Goal: Register for event/course

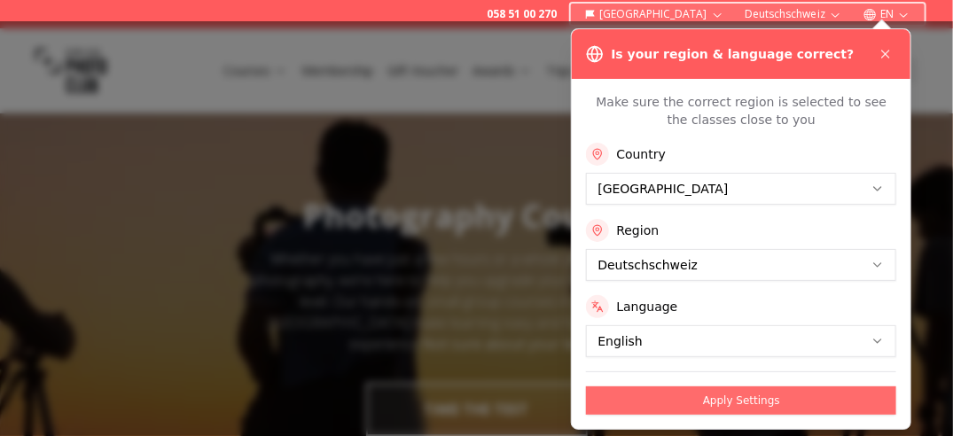
click at [771, 397] on button "Apply Settings" at bounding box center [741, 400] width 310 height 28
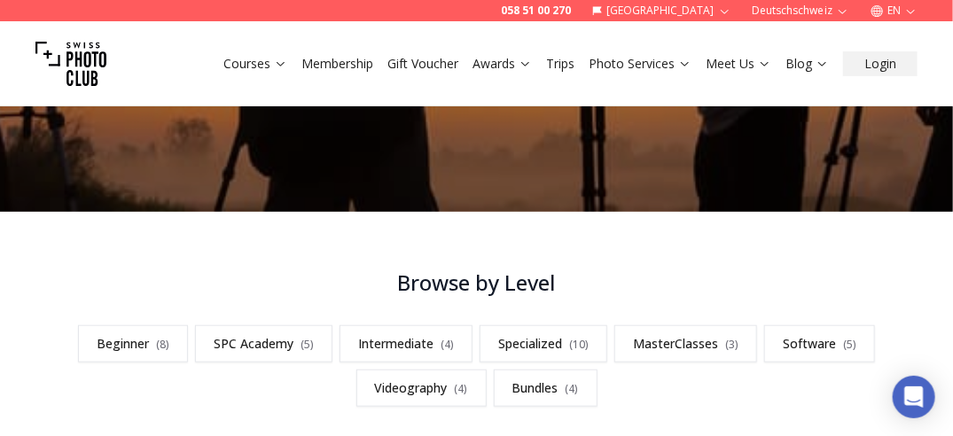
scroll to position [443, 0]
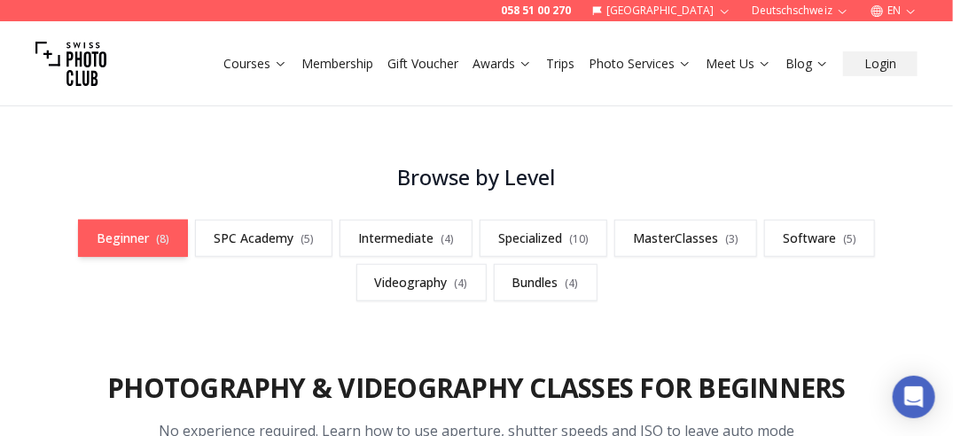
click at [173, 239] on link "Beginner ( 8 )" at bounding box center [133, 238] width 110 height 37
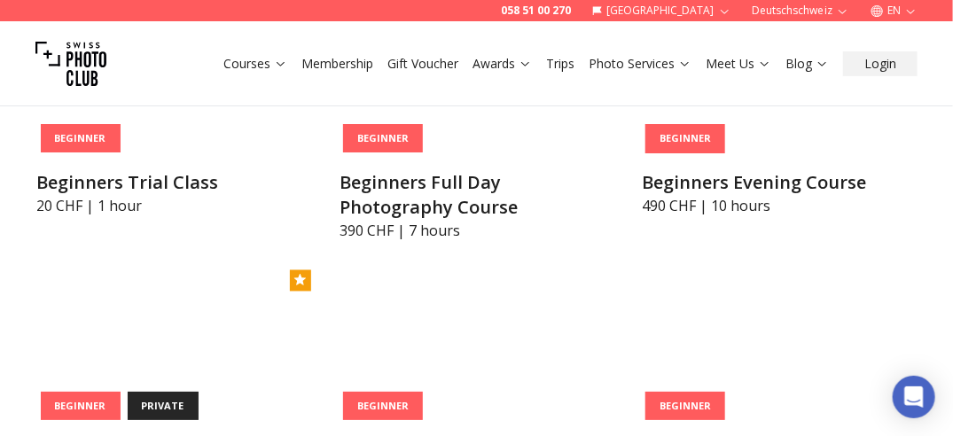
scroll to position [863, 0]
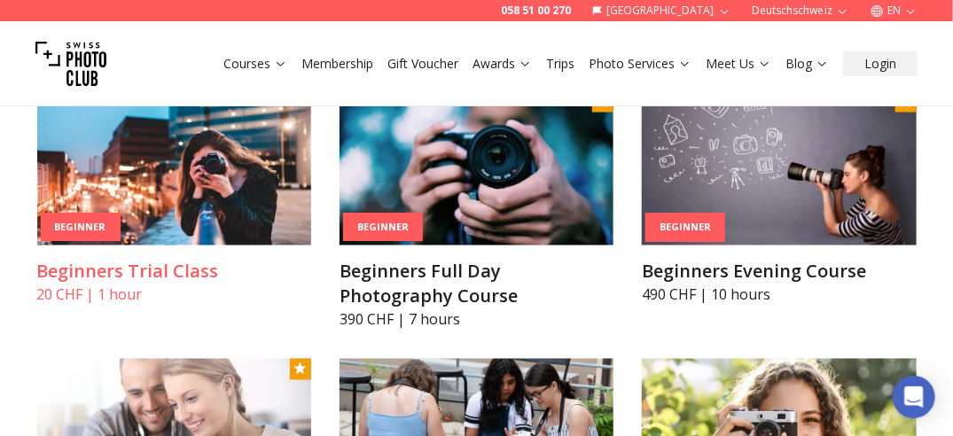
click at [182, 188] on img at bounding box center [174, 168] width 274 height 154
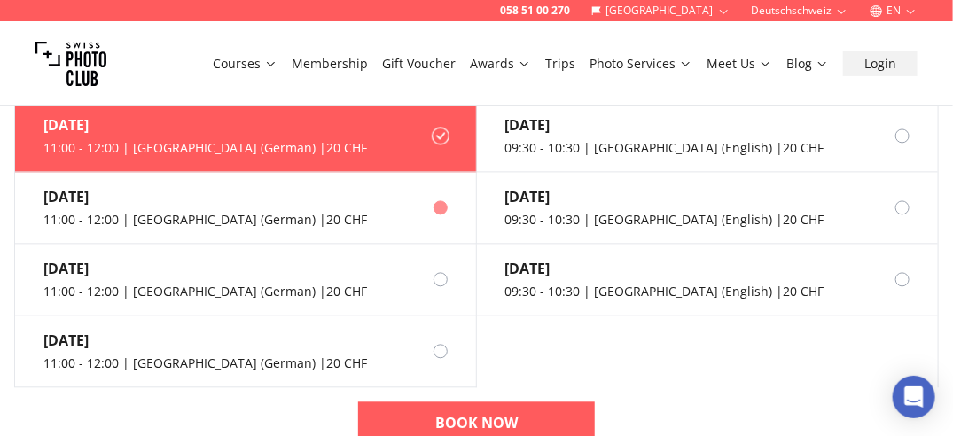
scroll to position [1152, 0]
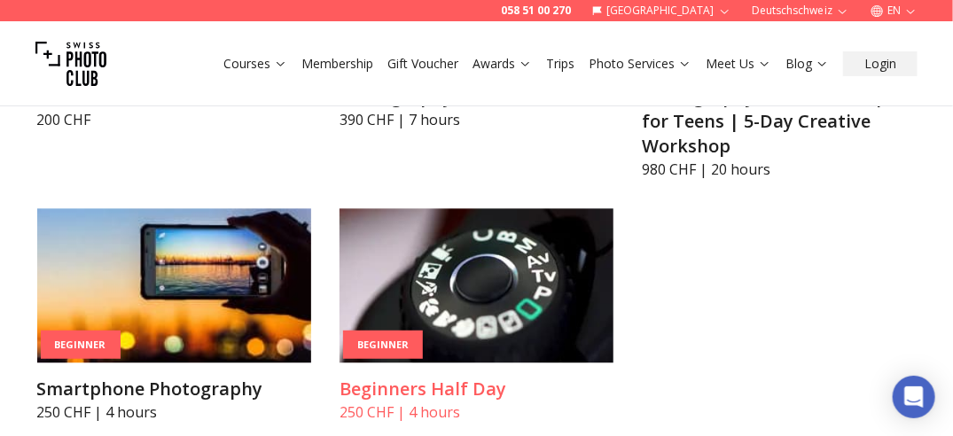
scroll to position [1394, 0]
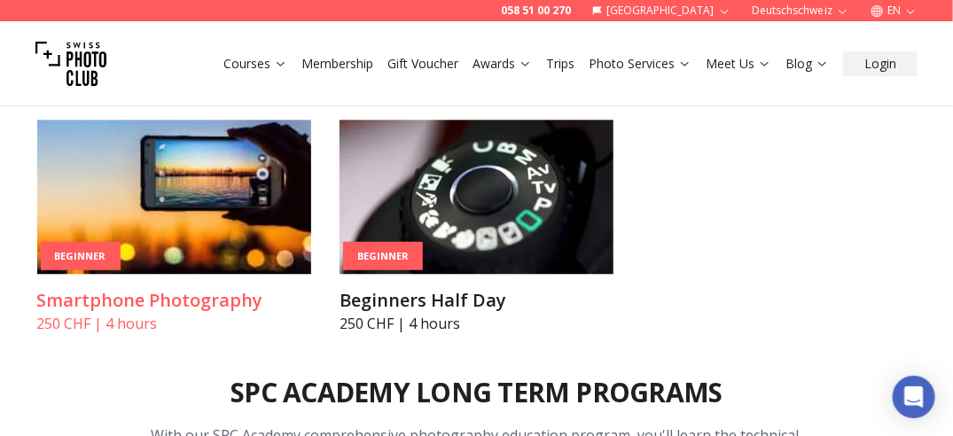
click at [221, 299] on h3 "Smartphone Photography" at bounding box center [174, 300] width 274 height 25
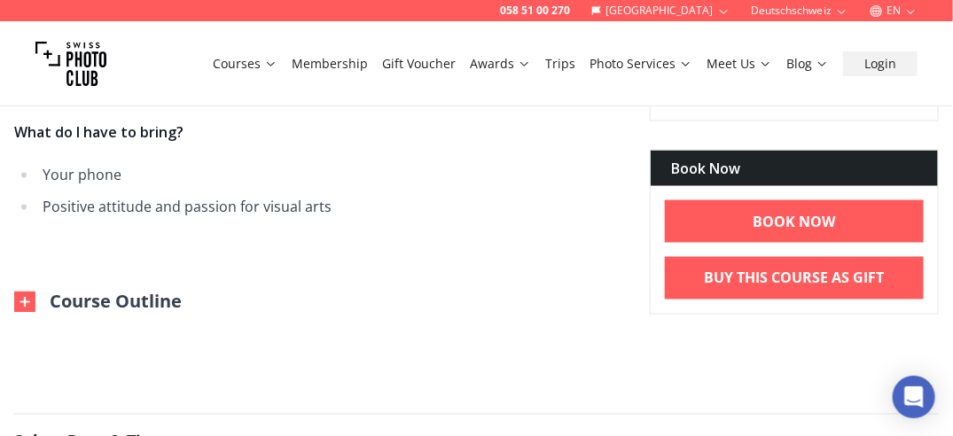
scroll to position [975, 0]
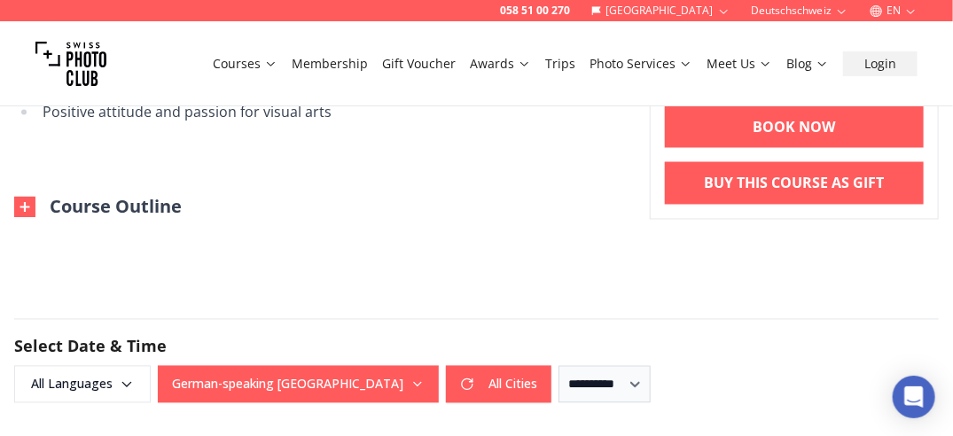
click at [26, 206] on img at bounding box center [24, 207] width 21 height 21
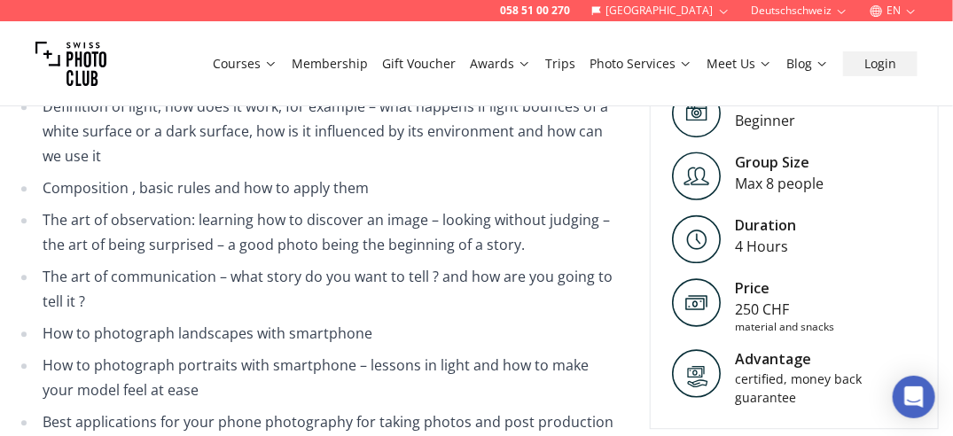
scroll to position [1152, 0]
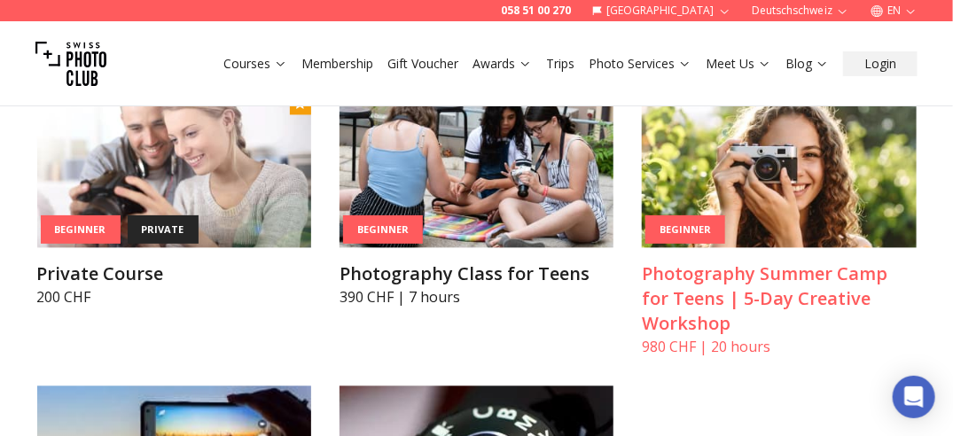
scroll to position [1394, 0]
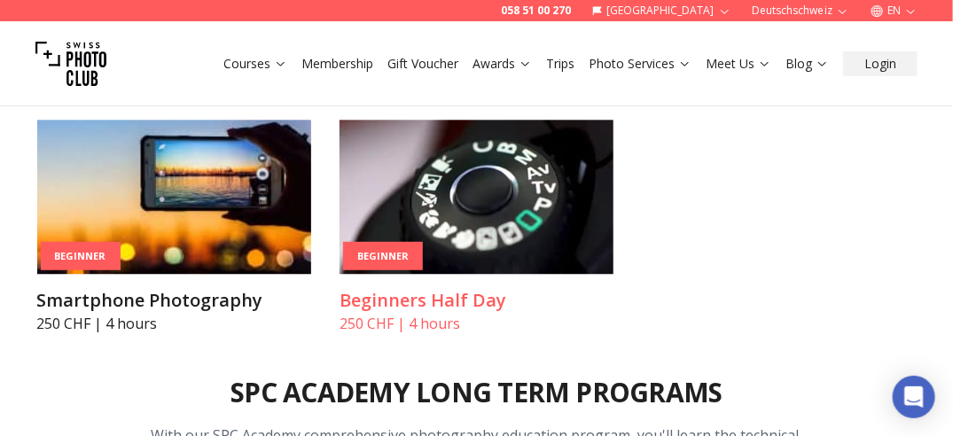
click at [494, 300] on h3 "Beginners Half Day" at bounding box center [477, 300] width 274 height 25
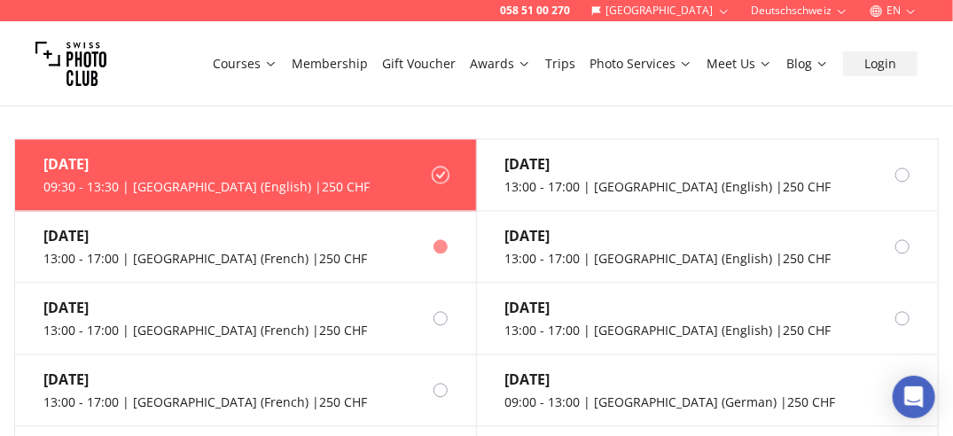
scroll to position [1152, 0]
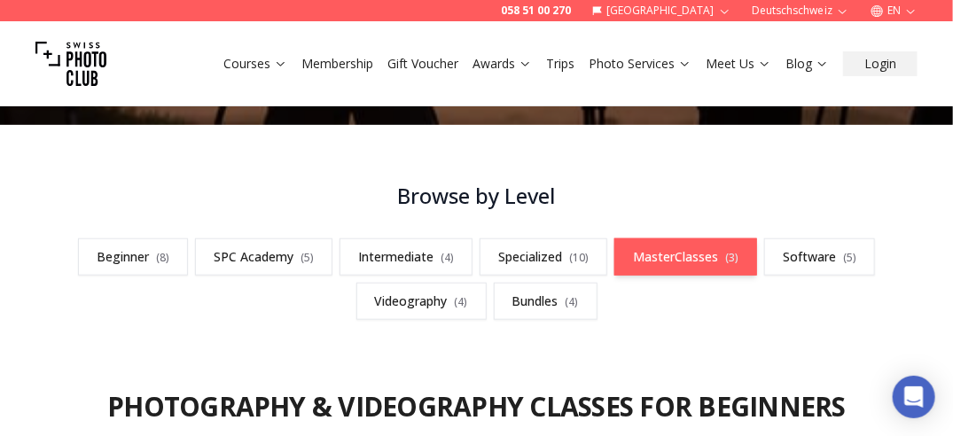
scroll to position [419, 0]
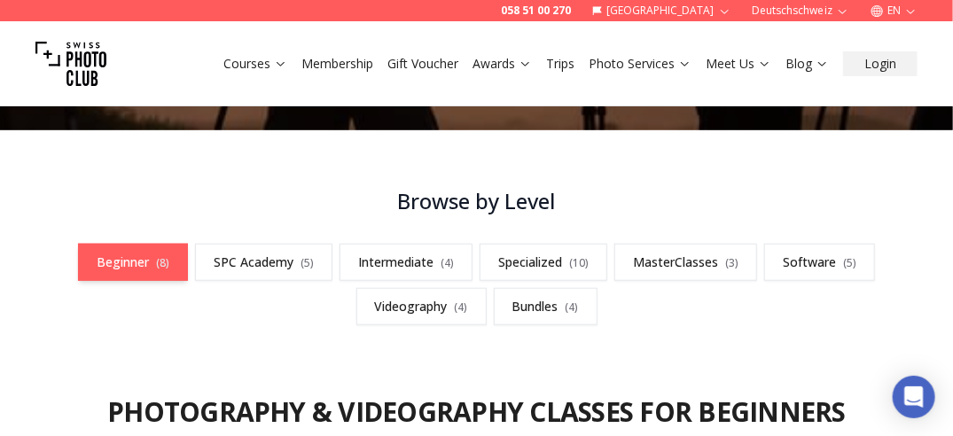
click at [133, 263] on link "Beginner ( 8 )" at bounding box center [133, 262] width 110 height 37
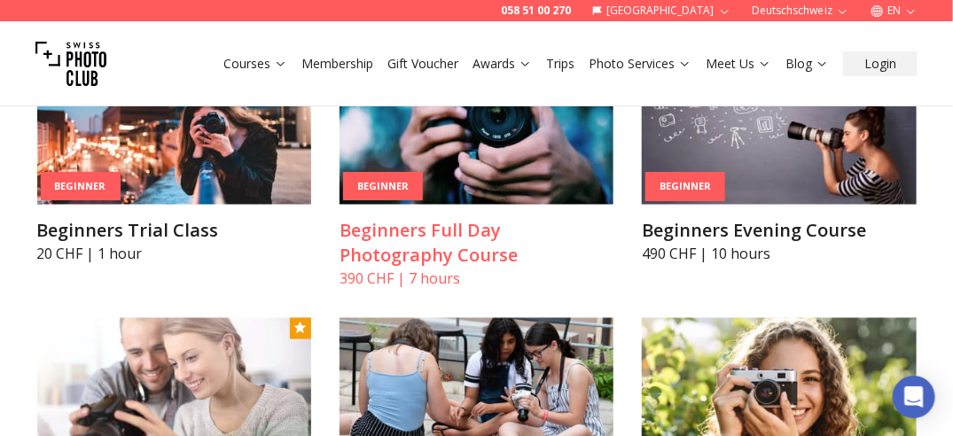
scroll to position [863, 0]
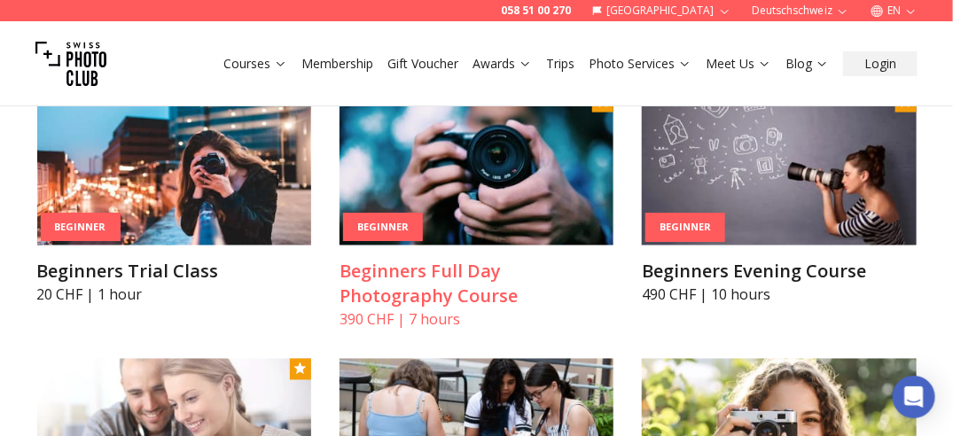
click at [524, 212] on img at bounding box center [477, 168] width 274 height 154
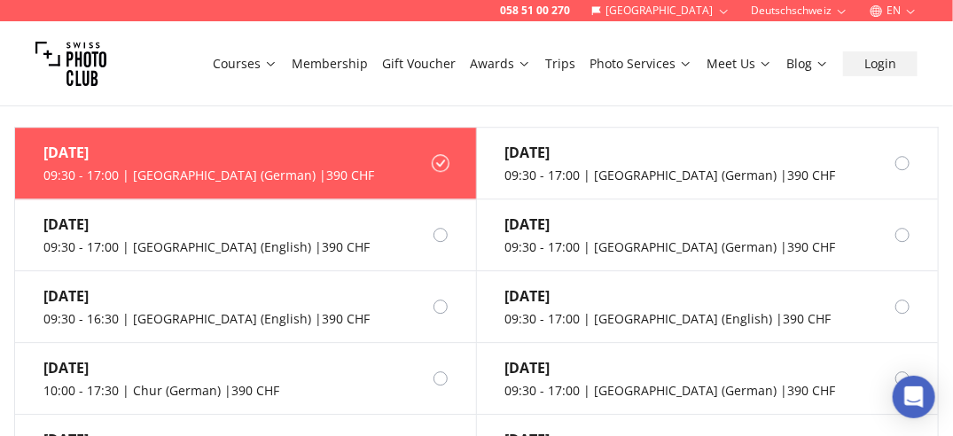
scroll to position [1684, 0]
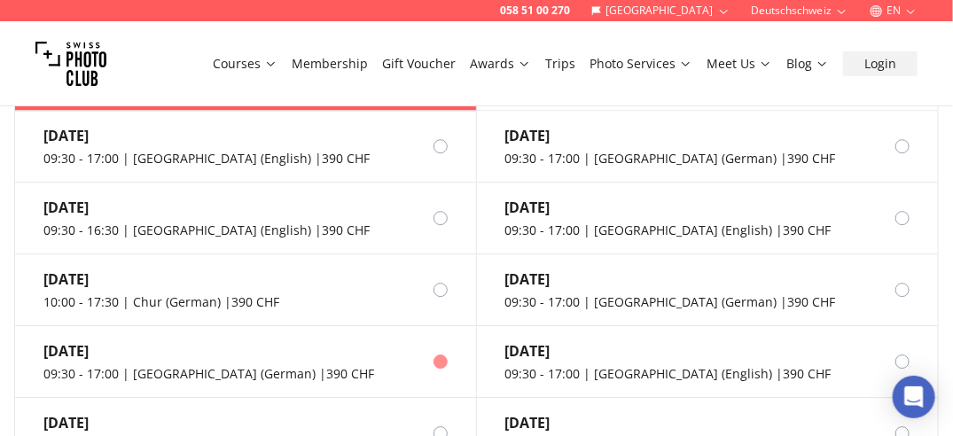
click at [422, 362] on label "[DATE] 09:30 - 17:00 | [GEOGRAPHIC_DATA] (German) | 390 CHF" at bounding box center [246, 362] width 462 height 72
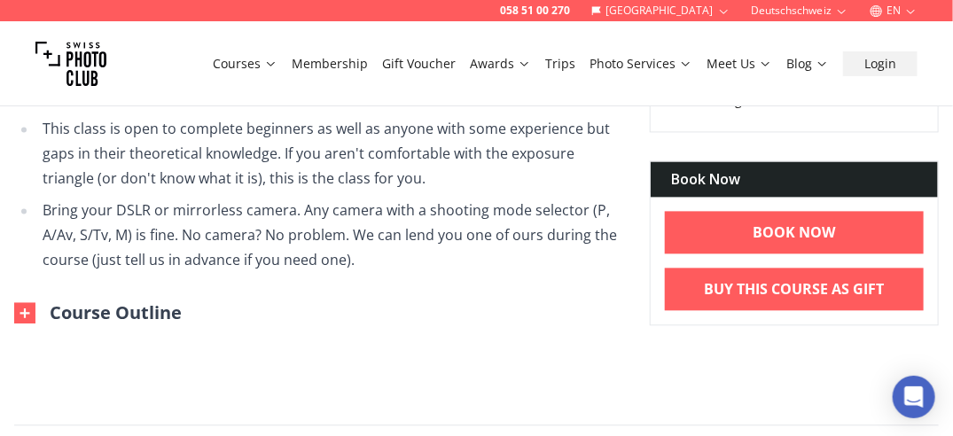
scroll to position [1152, 0]
